Goal: Find specific page/section: Find specific page/section

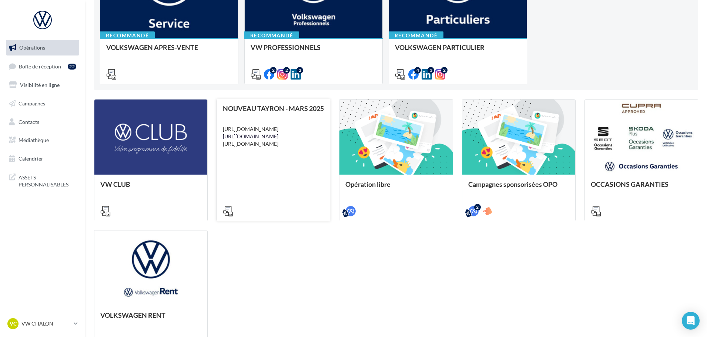
scroll to position [185, 0]
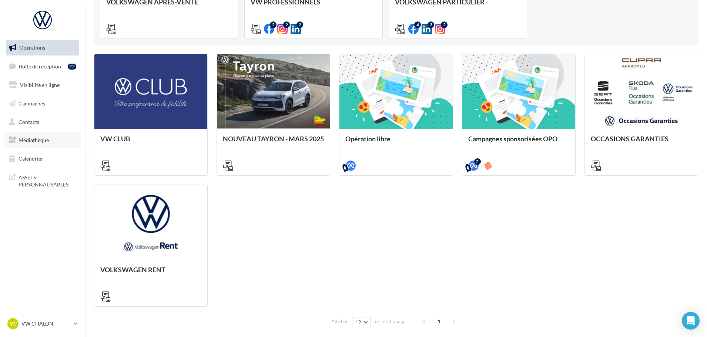
click at [38, 141] on span "Médiathèque" at bounding box center [33, 140] width 30 height 6
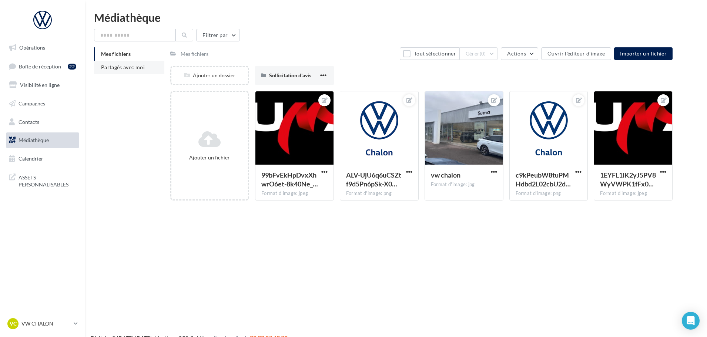
click at [123, 69] on span "Partagés avec moi" at bounding box center [123, 67] width 44 height 6
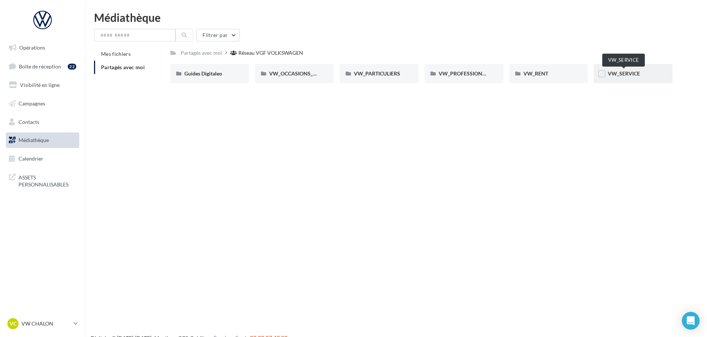
click at [628, 74] on span "VW_SERVICE" at bounding box center [623, 73] width 32 height 6
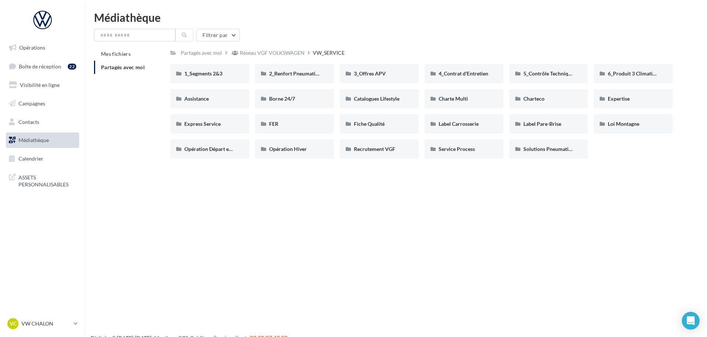
click at [123, 66] on span "Partagés avec moi" at bounding box center [123, 67] width 44 height 6
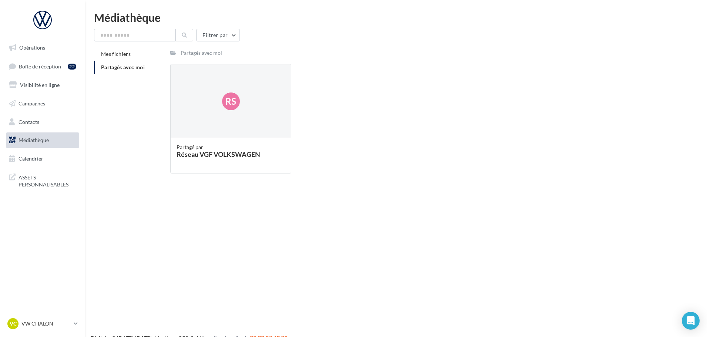
click at [125, 68] on span "Partagés avec moi" at bounding box center [123, 67] width 44 height 6
click at [33, 138] on span "Médiathèque" at bounding box center [33, 140] width 30 height 6
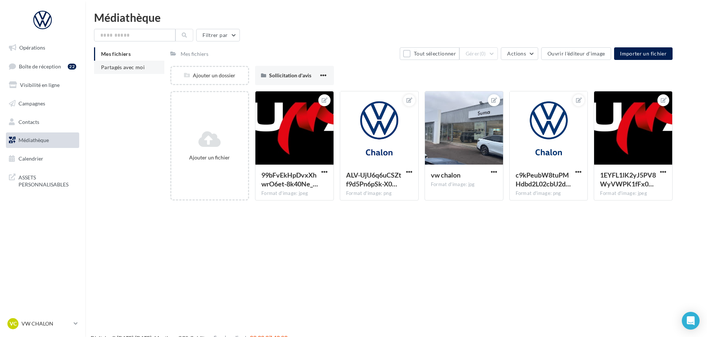
click at [118, 67] on span "Partagés avec moi" at bounding box center [123, 67] width 44 height 6
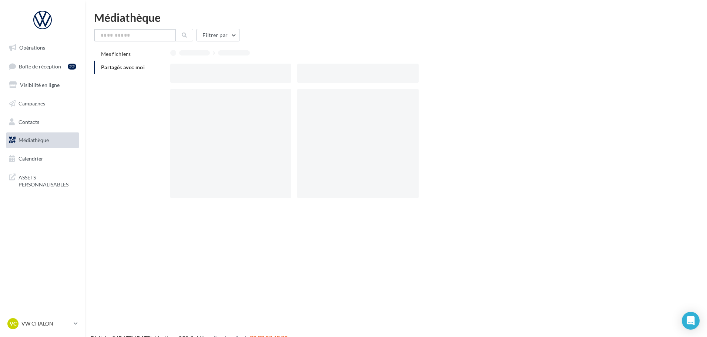
click at [132, 36] on input "text" at bounding box center [134, 35] width 81 height 13
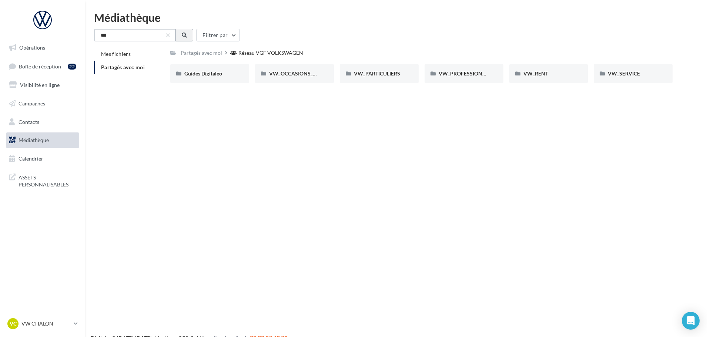
type input "***"
click at [181, 31] on button at bounding box center [184, 35] width 18 height 13
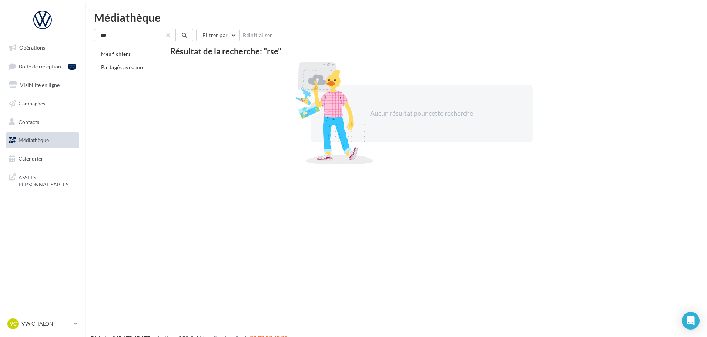
click at [169, 34] on button "button" at bounding box center [167, 35] width 3 height 3
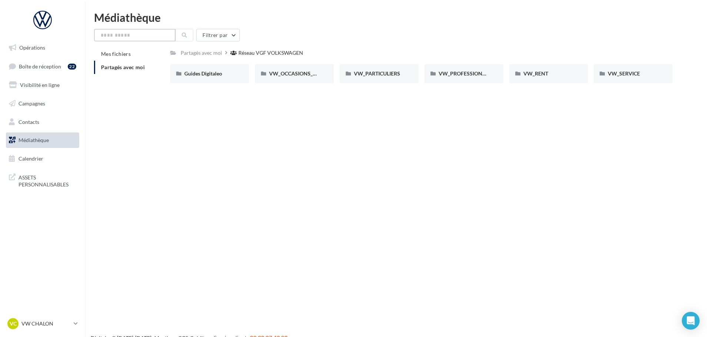
click at [111, 35] on input "text" at bounding box center [134, 35] width 81 height 13
